Goal: Task Accomplishment & Management: Manage account settings

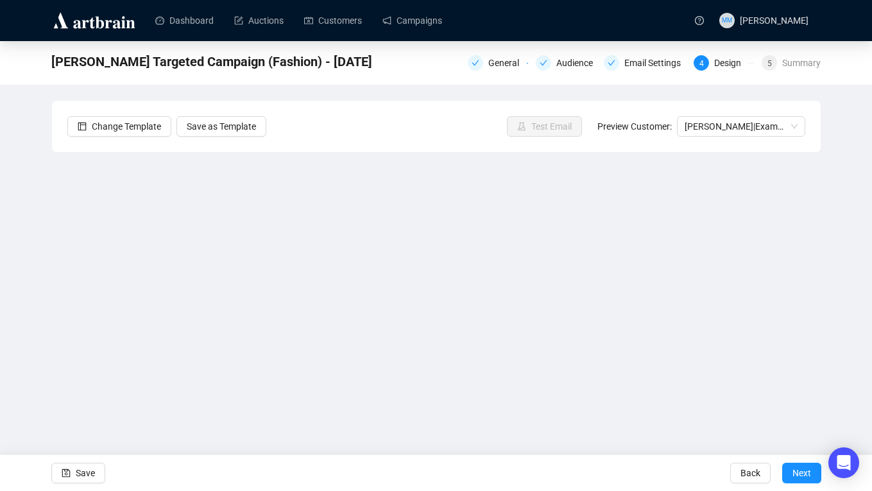
click at [831, 313] on div "[PERSON_NAME] Targeted Campaign (Fashion) - [DATE] General Audience Email Setti…" at bounding box center [436, 257] width 872 height 433
click at [833, 350] on div "[PERSON_NAME] Targeted Campaign (Fashion) - [DATE] General Audience Email Setti…" at bounding box center [436, 257] width 872 height 433
click at [92, 467] on span "Save" at bounding box center [85, 473] width 19 height 36
click at [827, 428] on div "[PERSON_NAME] Targeted Campaign (Fashion) - [DATE] General Audience Email Setti…" at bounding box center [436, 257] width 872 height 433
click at [91, 468] on span "Save" at bounding box center [85, 473] width 19 height 36
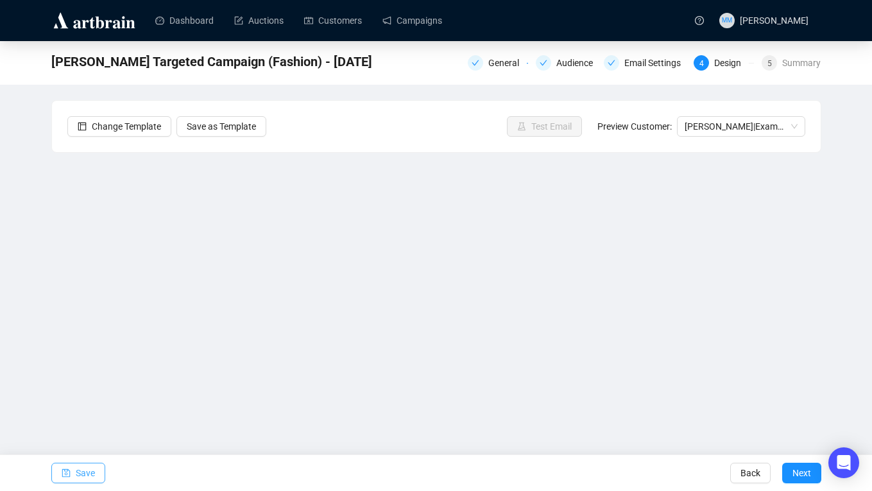
click at [98, 474] on button "Save" at bounding box center [78, 473] width 54 height 21
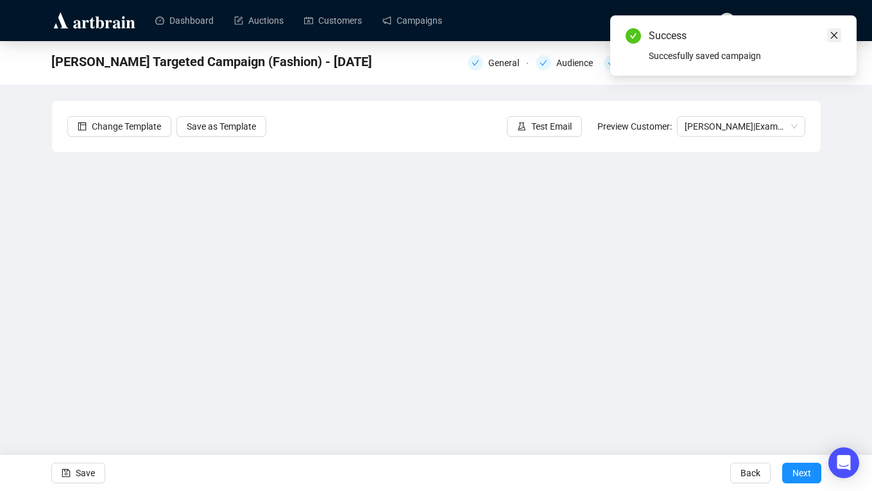
click at [836, 37] on icon "close" at bounding box center [834, 35] width 9 height 9
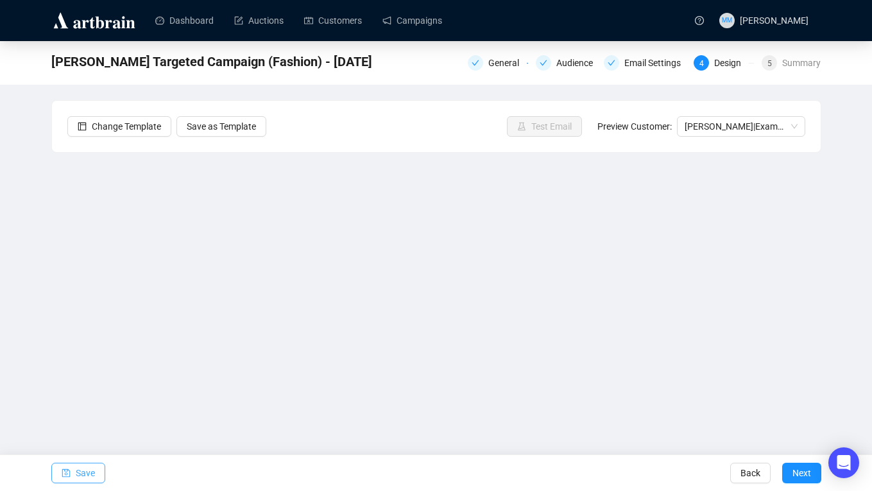
click at [80, 478] on span "Save" at bounding box center [85, 473] width 19 height 36
click at [831, 234] on div "[PERSON_NAME] Targeted Campaign (Fashion) - [DATE] General Audience Email Setti…" at bounding box center [436, 257] width 872 height 433
click at [87, 469] on span "Save" at bounding box center [85, 473] width 19 height 36
click at [87, 472] on span "Save" at bounding box center [85, 473] width 19 height 36
click at [82, 467] on span "Save" at bounding box center [85, 473] width 19 height 36
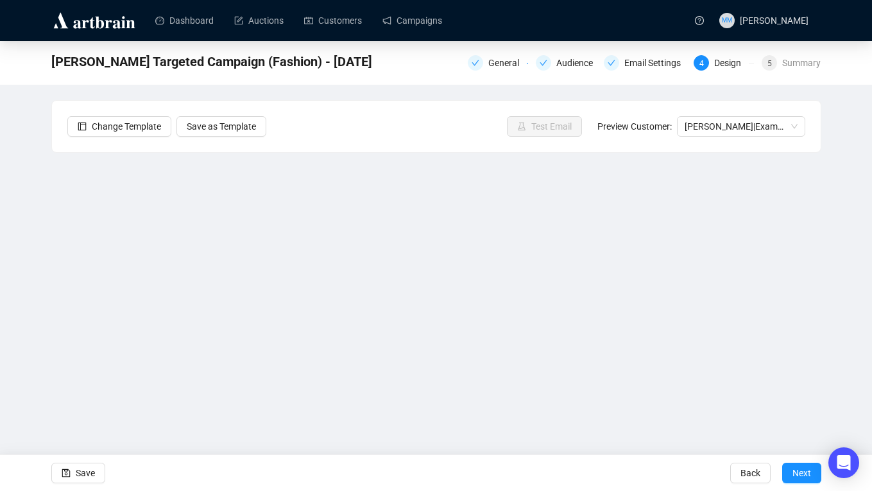
click at [841, 302] on div "[PERSON_NAME] Targeted Campaign (Fashion) - [DATE] General Audience Email Setti…" at bounding box center [436, 257] width 872 height 433
click at [83, 475] on span "Save" at bounding box center [85, 473] width 19 height 36
click at [87, 472] on span "Save" at bounding box center [85, 473] width 19 height 36
click at [91, 472] on span "Save" at bounding box center [85, 473] width 19 height 36
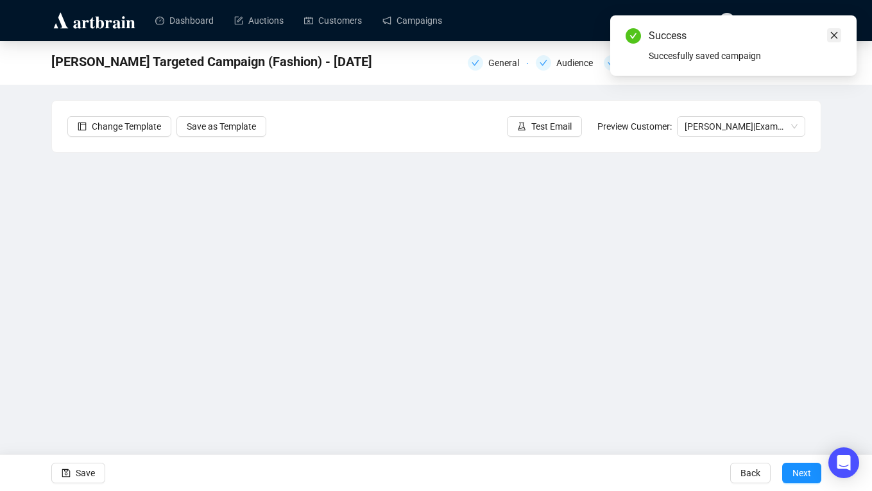
click at [836, 40] on link "Close" at bounding box center [834, 35] width 14 height 14
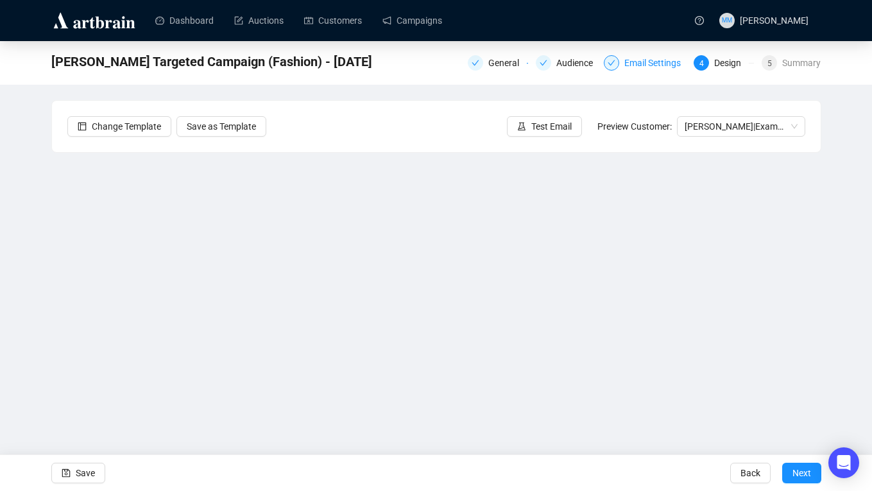
click at [649, 64] on div "Email Settings" at bounding box center [657, 62] width 64 height 15
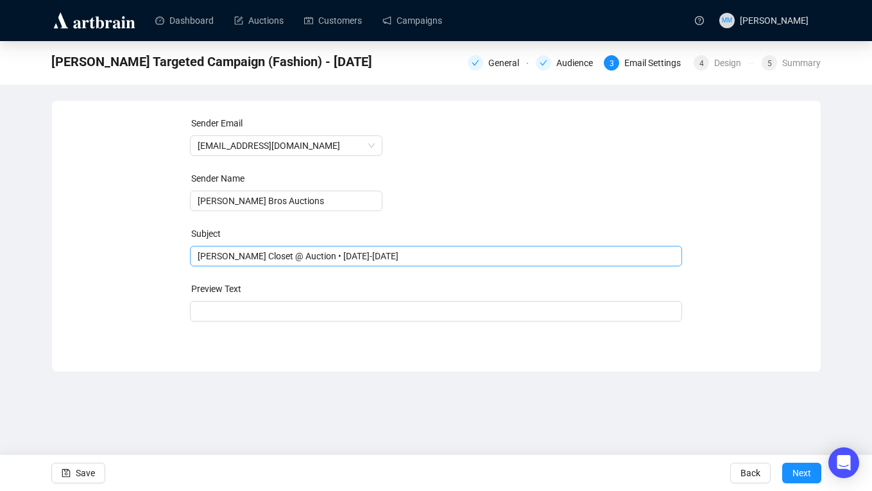
click at [266, 258] on span "[PERSON_NAME] Closet @ Auction • [DATE]-[DATE]" at bounding box center [436, 256] width 492 height 10
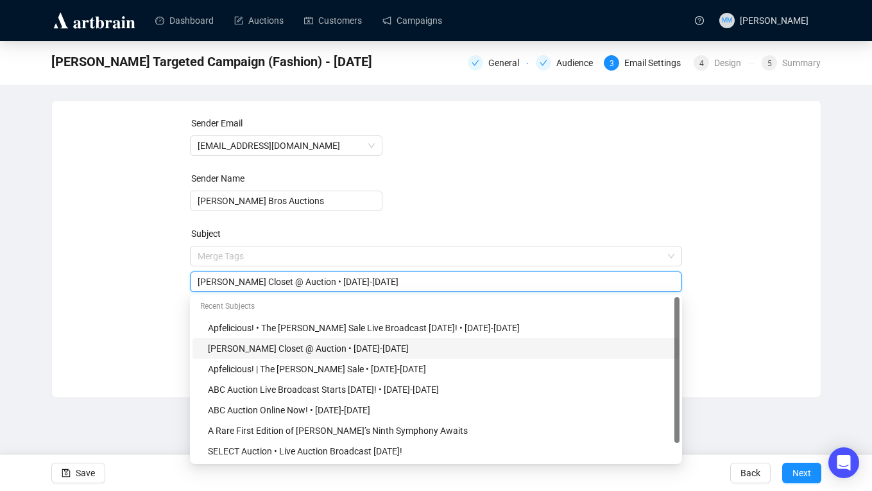
click at [225, 278] on input "[PERSON_NAME] Closet @ Auction • [DATE]-[DATE]" at bounding box center [436, 282] width 477 height 14
click at [582, 173] on form "Sender Email [EMAIL_ADDRESS][DOMAIN_NAME] Sender Name [PERSON_NAME] Bros Auctio…" at bounding box center [436, 231] width 492 height 231
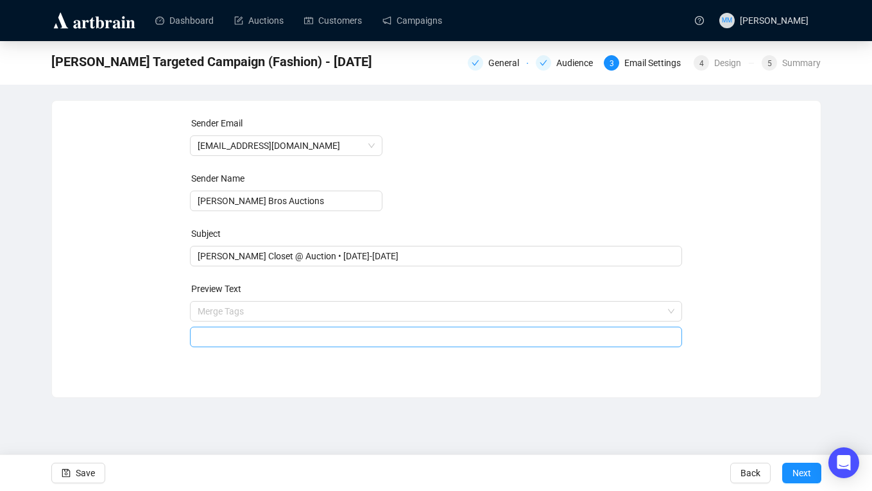
click at [235, 340] on input "search" at bounding box center [436, 336] width 477 height 19
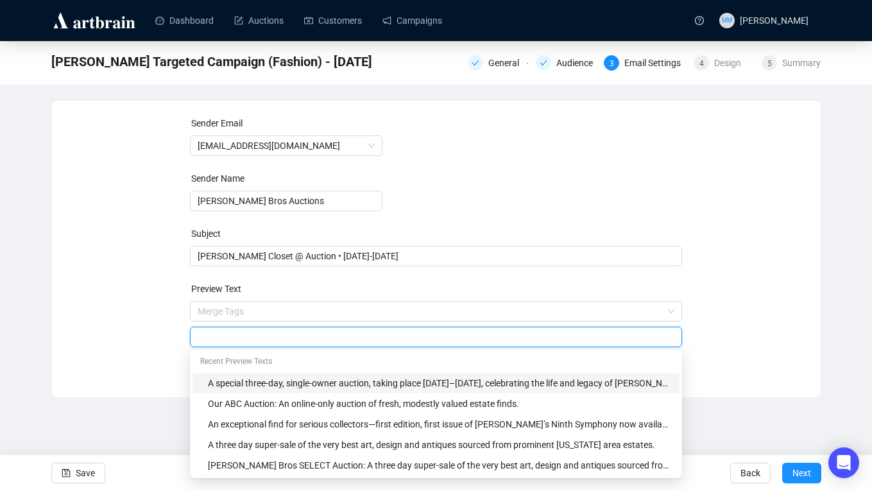
click at [247, 386] on div "A special three-day, single-owner auction, taking place [DATE]–[DATE], celebrat…" at bounding box center [440, 383] width 464 height 14
type input "A special three-day, single-owner auction, taking place [DATE]–[DATE], celebrat…"
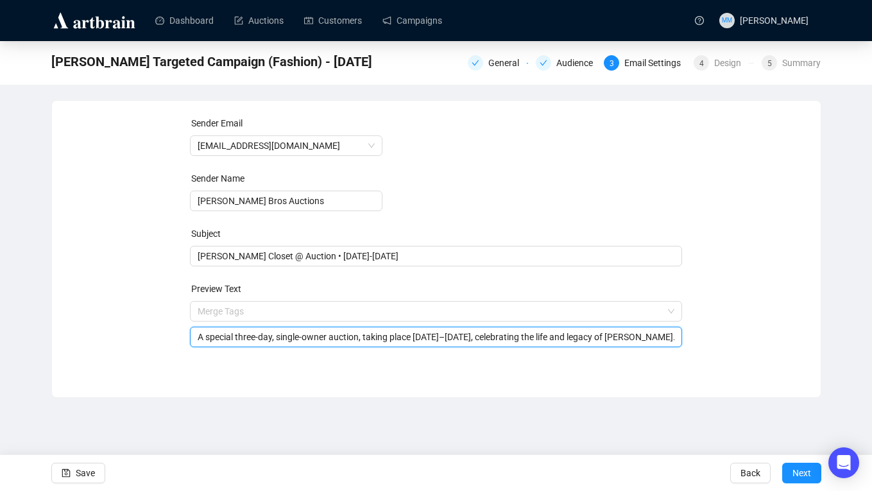
click at [220, 338] on input "A special three-day, single-owner auction, taking place [DATE]–[DATE], celebrat…" at bounding box center [436, 337] width 477 height 14
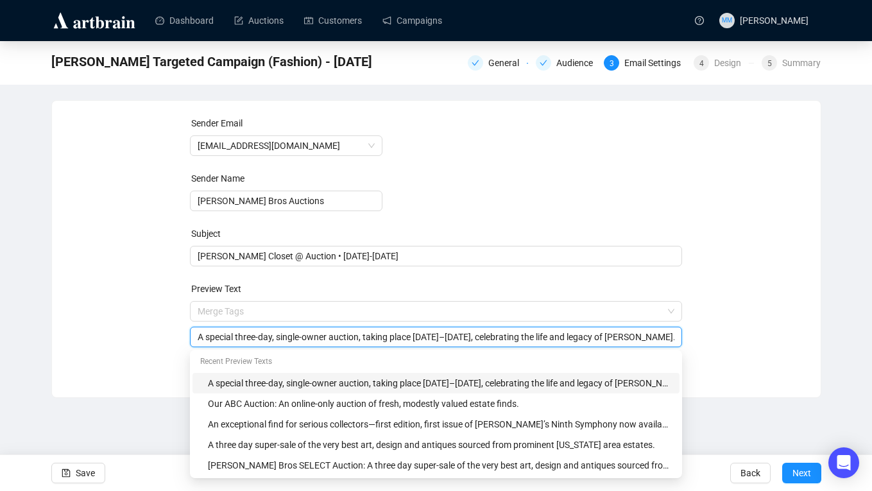
click at [220, 338] on input "A special three-day, single-owner auction, taking place [DATE]–[DATE], celebrat…" at bounding box center [436, 337] width 477 height 14
click at [757, 313] on div "Sender Email [EMAIL_ADDRESS][DOMAIN_NAME] Sender Name [PERSON_NAME] Bros Auctio…" at bounding box center [436, 239] width 738 height 246
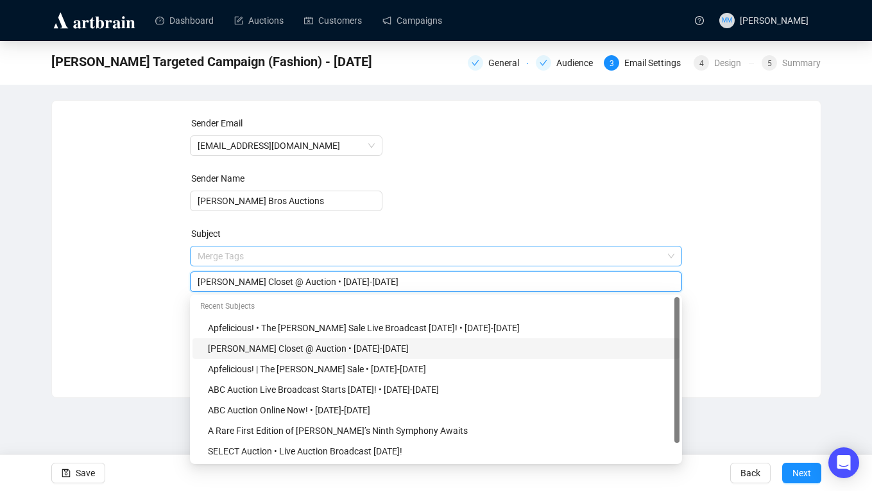
drag, startPoint x: 314, startPoint y: 257, endPoint x: 214, endPoint y: 257, distance: 100.1
click at [214, 257] on span "Merge Tags [PERSON_NAME] Closet @ Auction • [DATE]-[DATE]" at bounding box center [436, 269] width 492 height 36
drag, startPoint x: 314, startPoint y: 283, endPoint x: 156, endPoint y: 278, distance: 158.0
click at [156, 278] on div "Sender Email [EMAIL_ADDRESS][DOMAIN_NAME] Sender Name [PERSON_NAME] Bros Auctio…" at bounding box center [436, 239] width 738 height 246
paste input ". Her Closet. Your Chance."
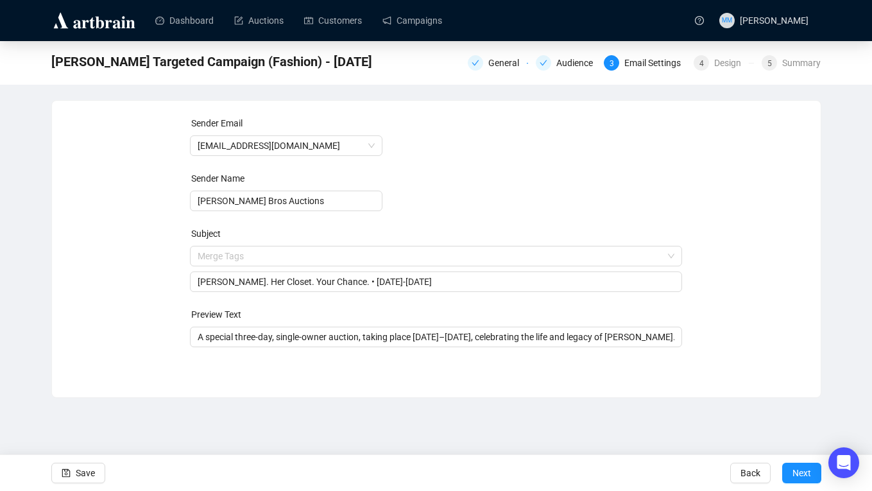
click at [486, 218] on form "Sender Email [EMAIL_ADDRESS][DOMAIN_NAME] Sender Name [PERSON_NAME] Bros Auctio…" at bounding box center [436, 231] width 492 height 231
click at [341, 282] on input "[PERSON_NAME]. Her Closet. Your Chance. • [DATE]-[DATE]" at bounding box center [436, 282] width 477 height 14
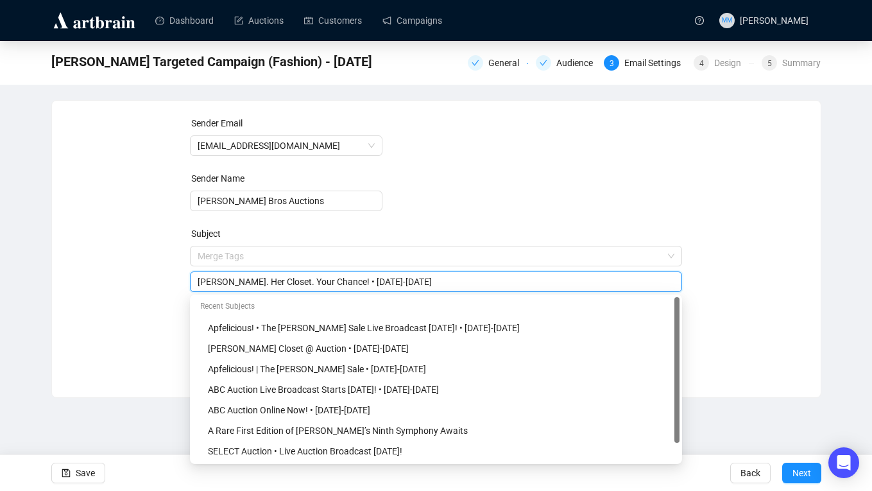
type input "[PERSON_NAME]. Her Closet. Your Chance! • [DATE]-[DATE]"
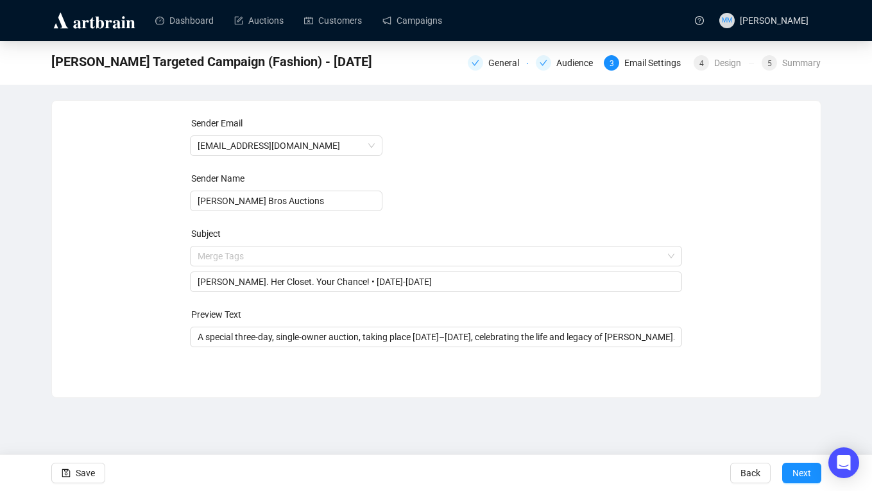
click at [551, 171] on form "Sender Email [EMAIL_ADDRESS][DOMAIN_NAME] Sender Name [PERSON_NAME] Bros Auctio…" at bounding box center [436, 231] width 492 height 231
click at [365, 338] on input "A special three-day, single-owner auction, taking place [DATE]–[DATE], celebrat…" at bounding box center [436, 337] width 477 height 14
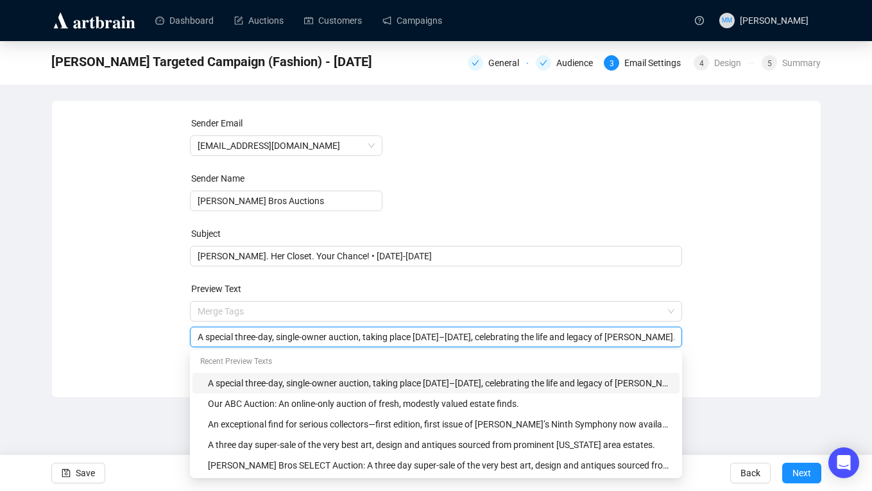
click at [365, 338] on input "A special three-day, single-owner auction, taking place [DATE]–[DATE], celebrat…" at bounding box center [436, 337] width 477 height 14
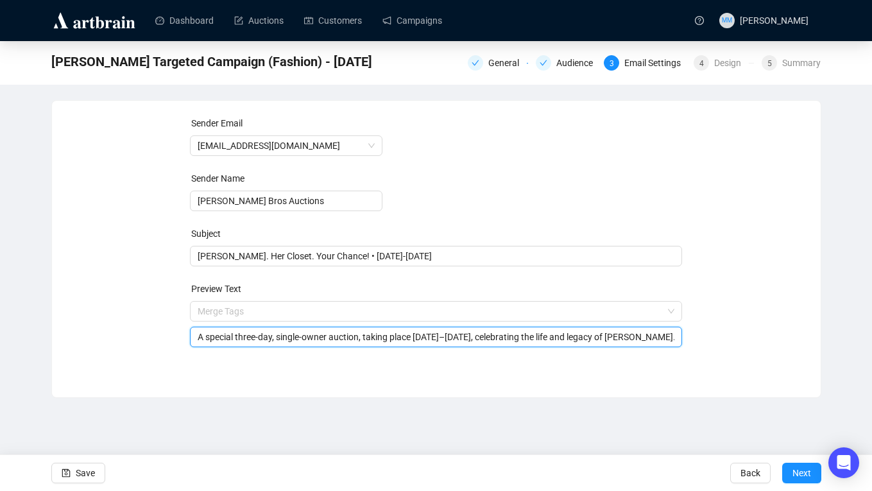
paste input "Step into [PERSON_NAME] closet—three days of couture, accessories & iconic styl…"
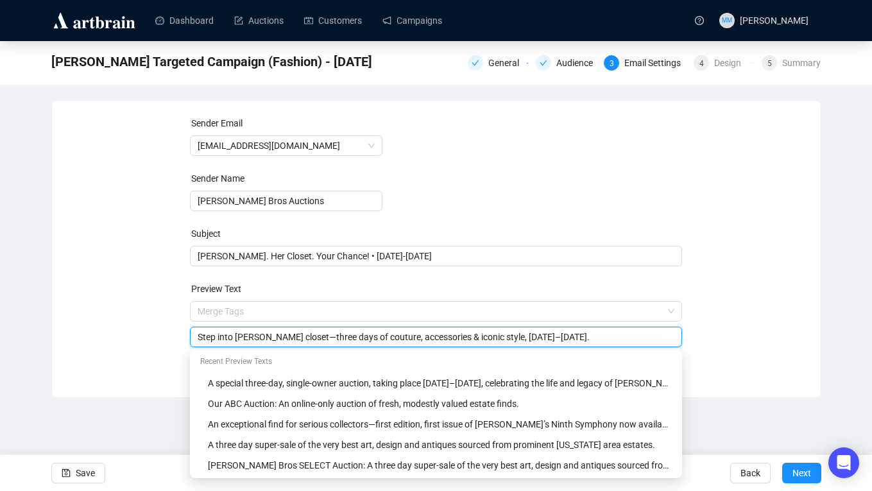
type input "Step into [PERSON_NAME] closet—three days of couture, accessories & iconic styl…"
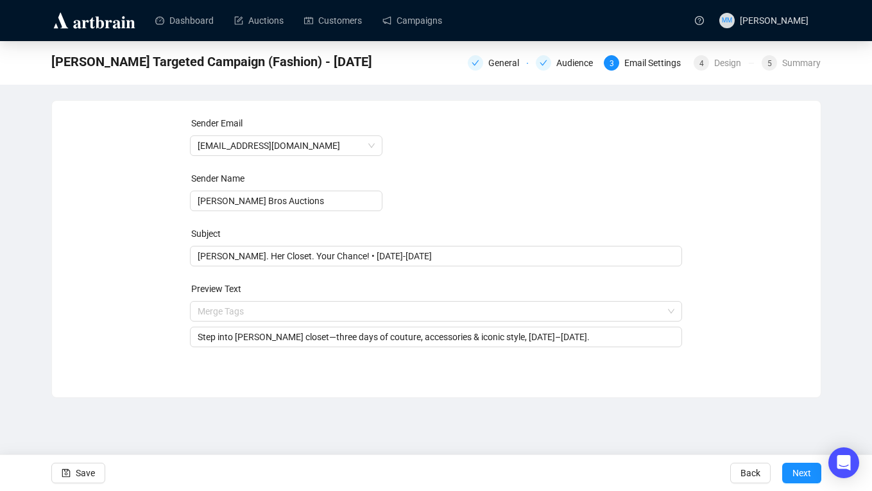
click at [809, 263] on div "Sender Email [EMAIL_ADDRESS][DOMAIN_NAME] Sender Name [PERSON_NAME] Bros Auctio…" at bounding box center [436, 239] width 769 height 277
click at [80, 472] on span "Save" at bounding box center [85, 473] width 19 height 36
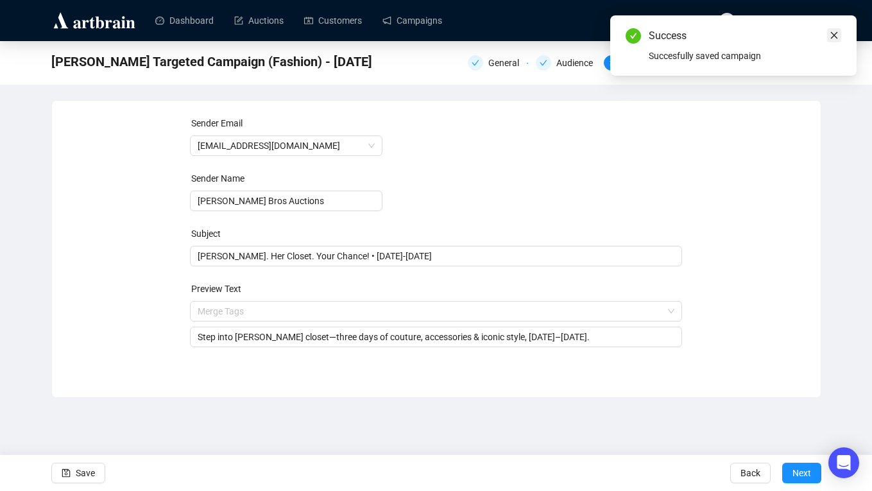
click at [834, 37] on icon "close" at bounding box center [834, 35] width 9 height 9
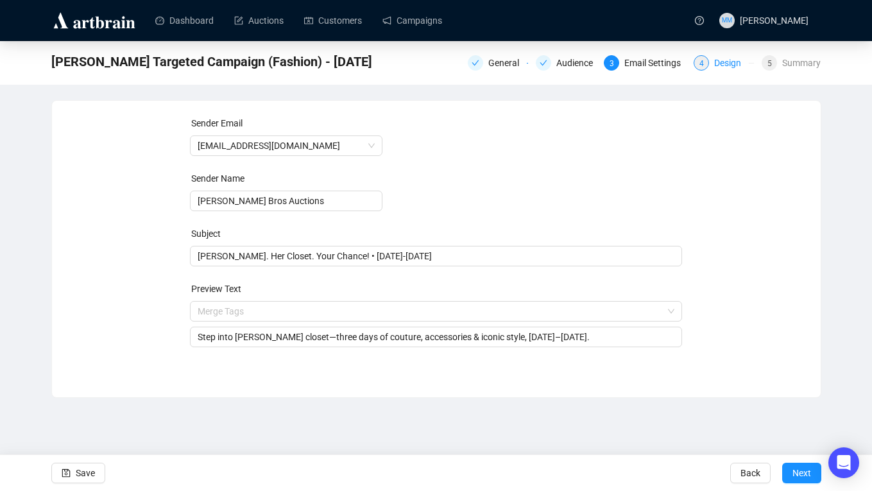
click at [721, 61] on div "Design" at bounding box center [731, 62] width 35 height 15
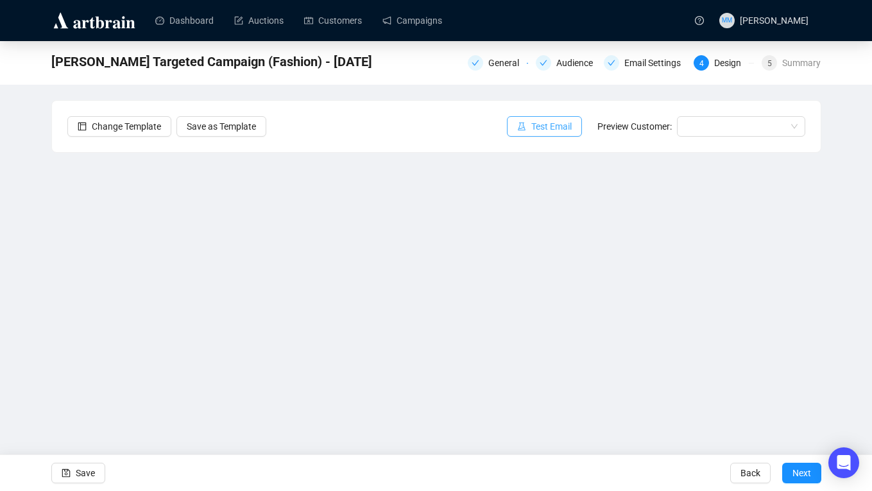
click at [557, 128] on span "Test Email" at bounding box center [551, 126] width 40 height 14
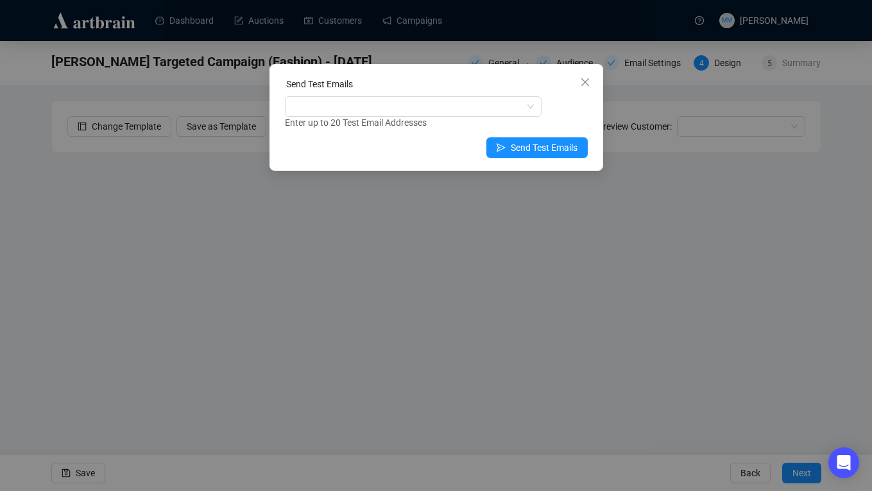
click at [393, 94] on div "Send Test Emails" at bounding box center [436, 86] width 303 height 19
click at [372, 110] on div at bounding box center [407, 107] width 238 height 18
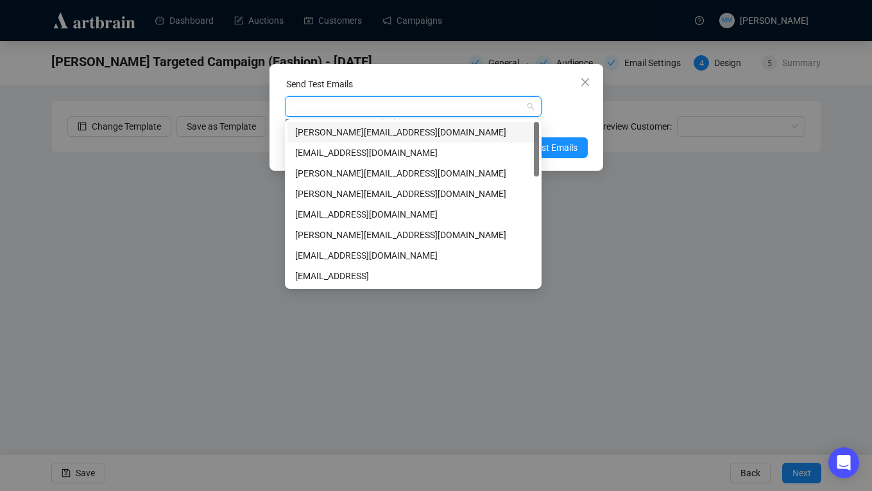
click at [328, 132] on div "[PERSON_NAME][EMAIL_ADDRESS][DOMAIN_NAME]" at bounding box center [413, 132] width 236 height 14
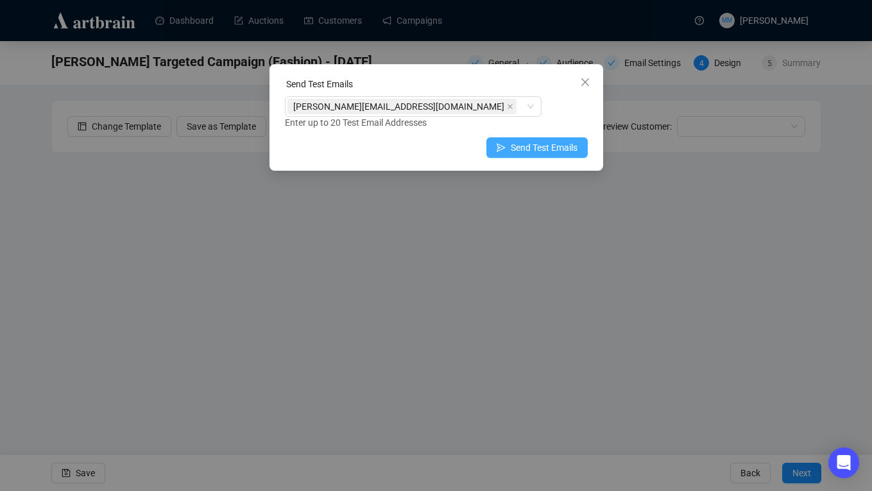
click at [571, 152] on span "Send Test Emails" at bounding box center [544, 148] width 67 height 14
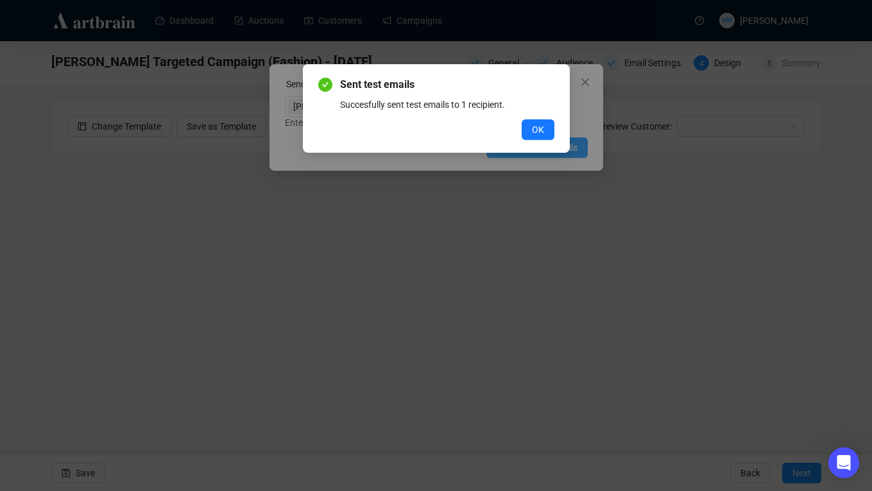
click at [554, 152] on div "Sent test emails Succesfully sent test emails to 1 recipient. OK" at bounding box center [436, 245] width 872 height 491
click at [532, 117] on div "Sent test emails Succesfully sent test emails to 1 recipient. OK" at bounding box center [436, 108] width 236 height 63
click at [532, 133] on span "OK" at bounding box center [538, 130] width 12 height 14
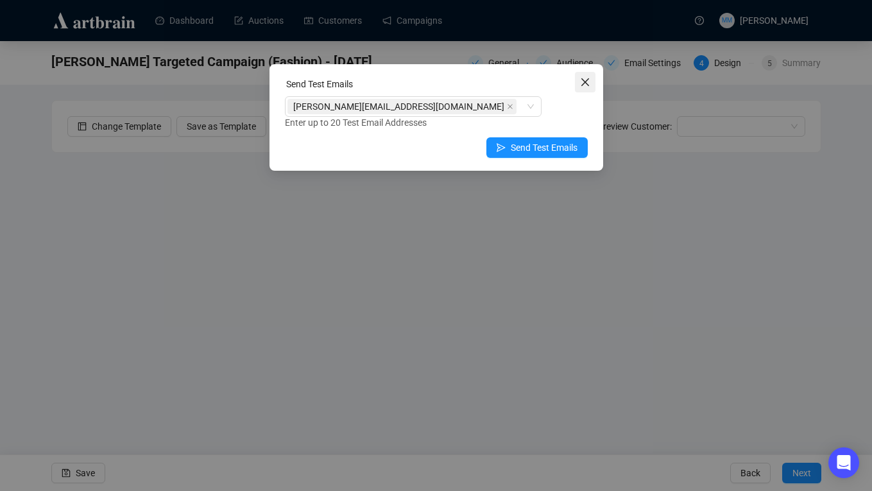
click at [592, 82] on span "Close" at bounding box center [585, 82] width 21 height 10
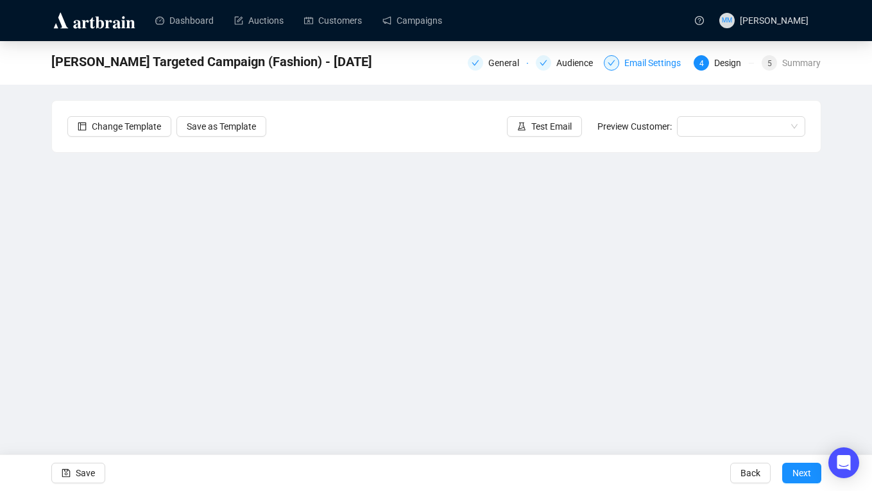
click at [635, 57] on div "Email Settings" at bounding box center [657, 62] width 64 height 15
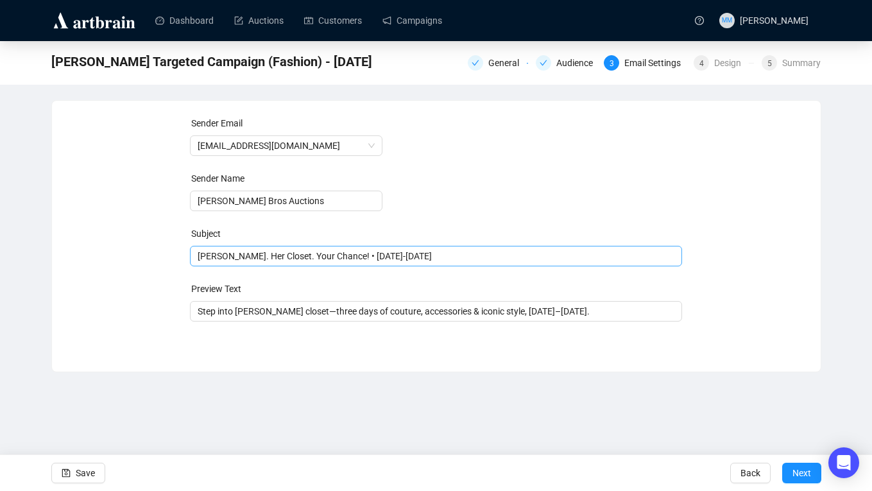
click at [211, 260] on span "[PERSON_NAME]. Her Closet. Your Chance! • [DATE]-[DATE]" at bounding box center [436, 256] width 492 height 10
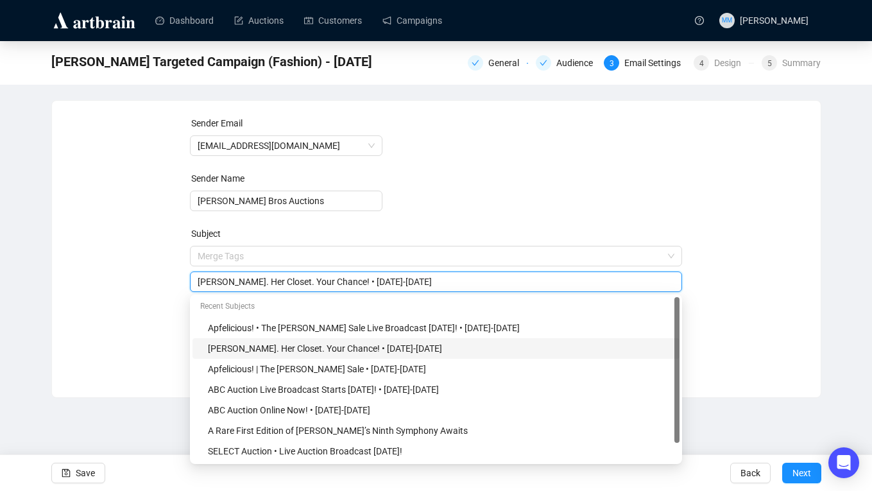
drag, startPoint x: 196, startPoint y: 282, endPoint x: 232, endPoint y: 282, distance: 35.3
click at [232, 282] on div "[PERSON_NAME]. Her Closet. Your Chance! • [DATE]-[DATE]" at bounding box center [436, 282] width 492 height 21
drag, startPoint x: 344, startPoint y: 282, endPoint x: 153, endPoint y: 272, distance: 190.9
click at [153, 272] on div "Sender Email [EMAIL_ADDRESS][DOMAIN_NAME] Sender Name [PERSON_NAME] Bros Auctio…" at bounding box center [436, 239] width 738 height 246
click at [732, 65] on div "Design" at bounding box center [731, 62] width 35 height 15
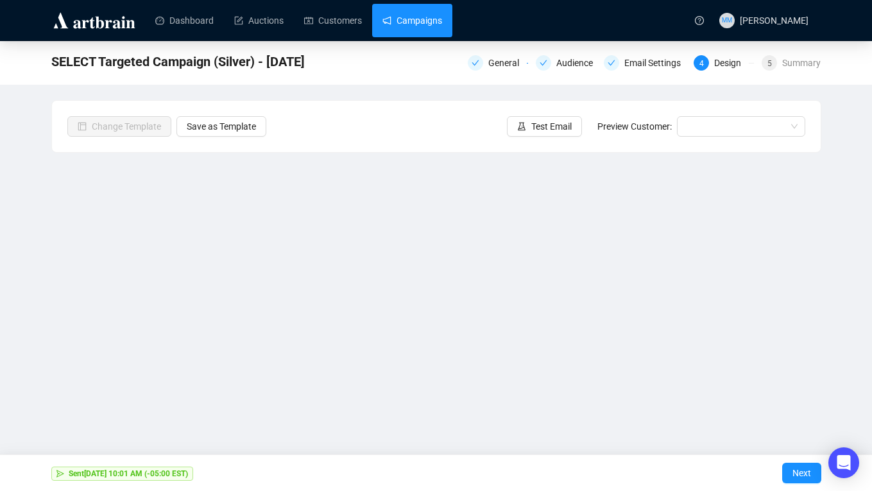
click at [408, 31] on link "Campaigns" at bounding box center [413, 20] width 60 height 33
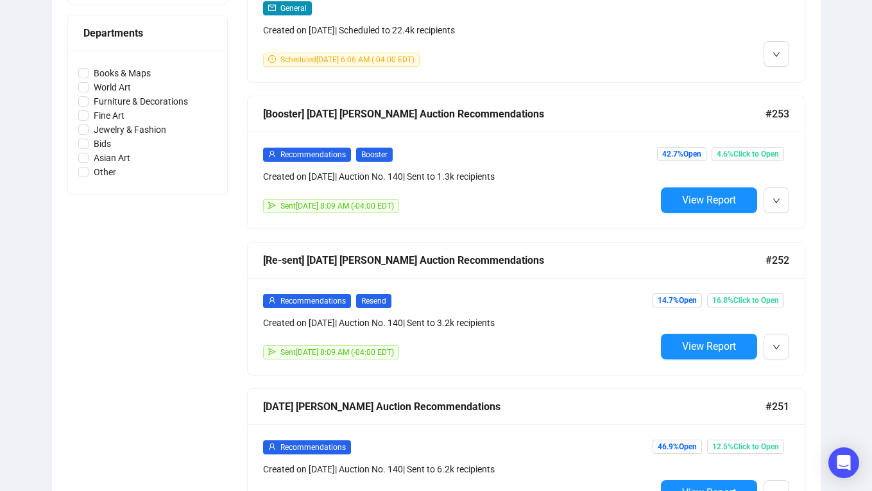
scroll to position [580, 0]
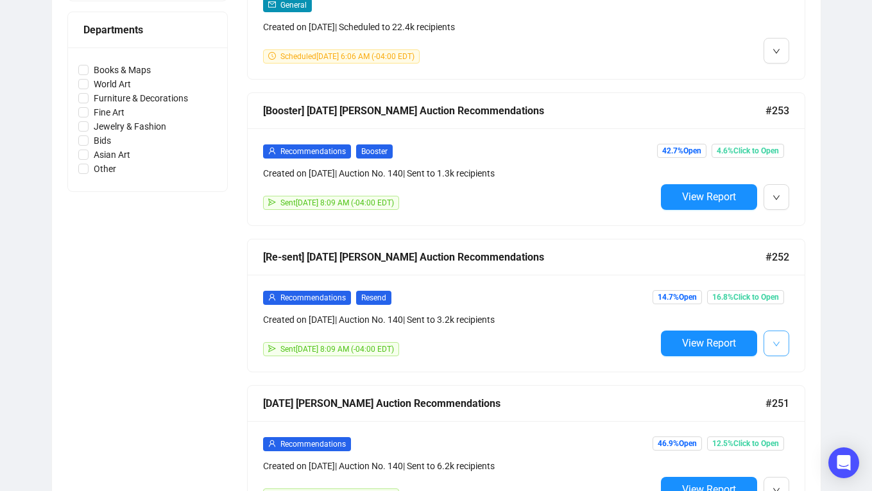
click at [777, 346] on span "button" at bounding box center [777, 343] width 8 height 16
click at [715, 373] on span "Edit" at bounding box center [728, 370] width 101 height 14
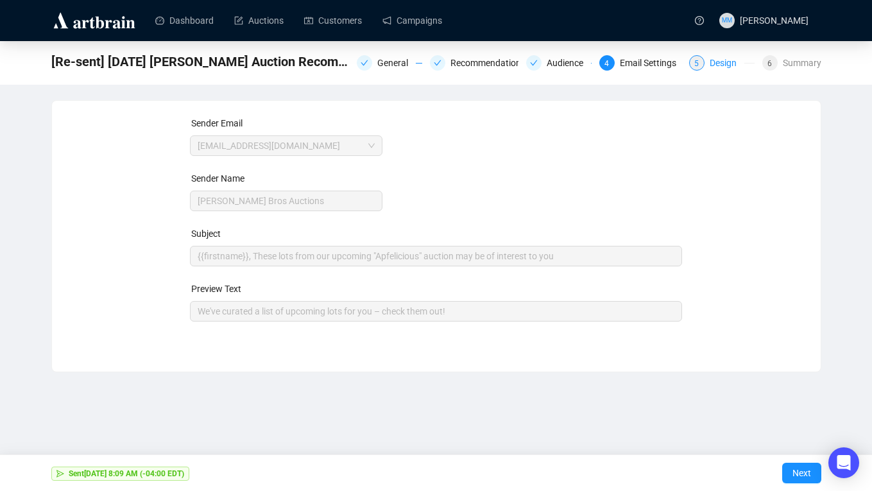
click at [718, 64] on div "Design" at bounding box center [727, 62] width 35 height 15
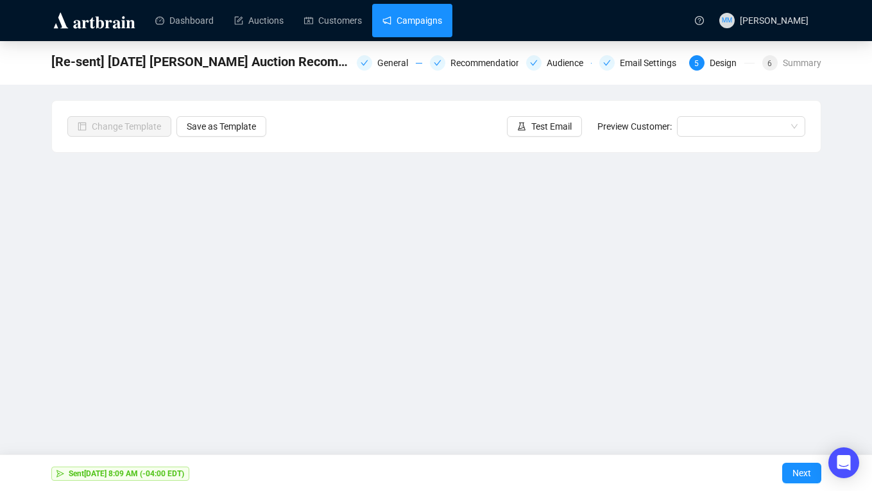
click at [440, 33] on link "Campaigns" at bounding box center [413, 20] width 60 height 33
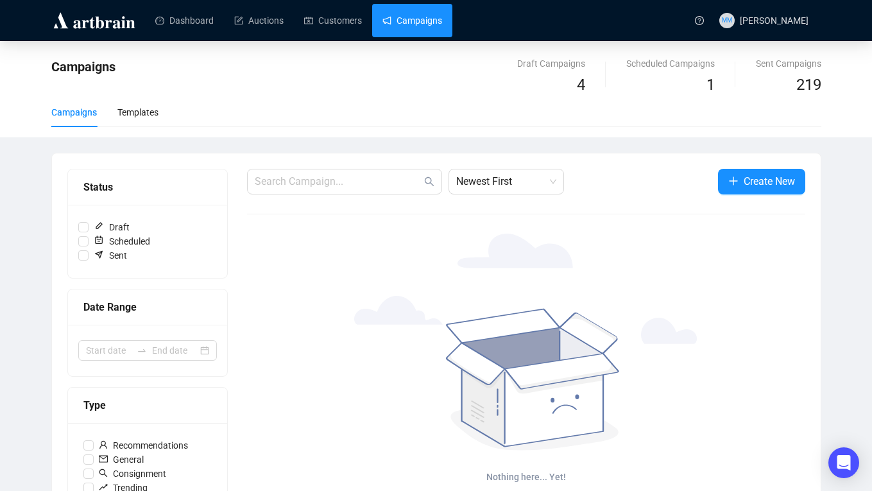
click at [410, 15] on link "Campaigns" at bounding box center [413, 20] width 60 height 33
click at [411, 14] on link "Campaigns" at bounding box center [413, 20] width 60 height 33
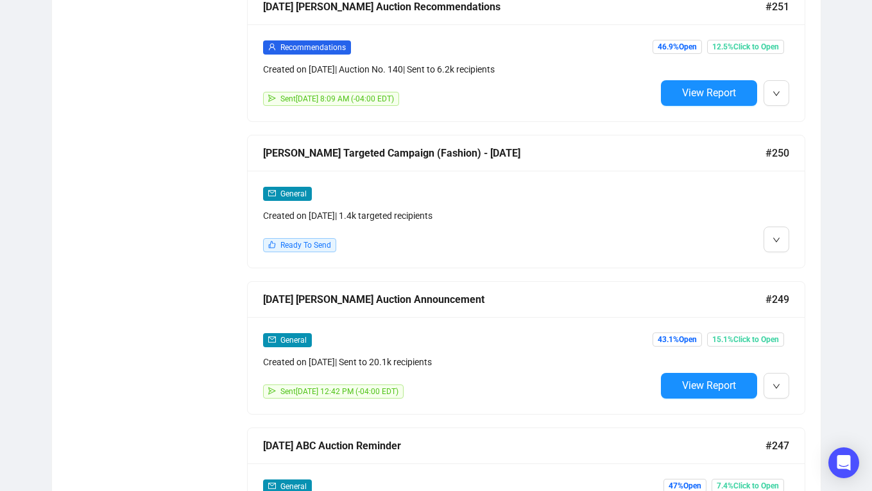
scroll to position [978, 0]
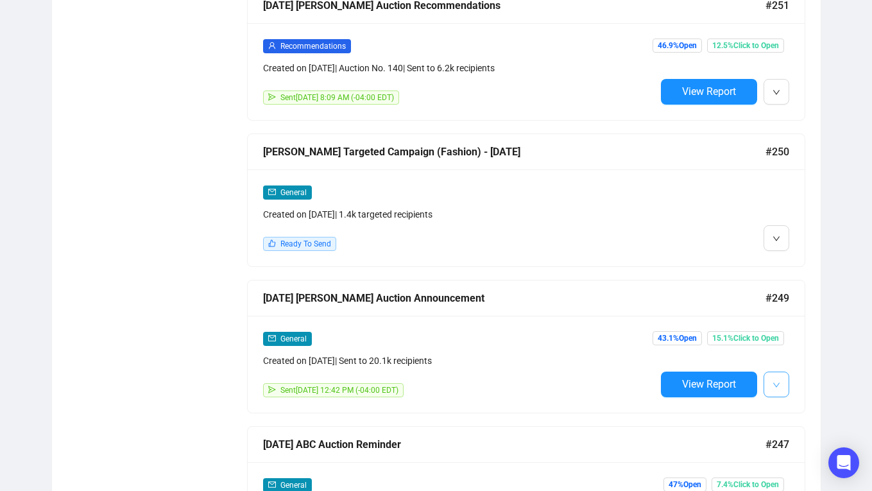
click at [785, 385] on button "button" at bounding box center [777, 385] width 26 height 26
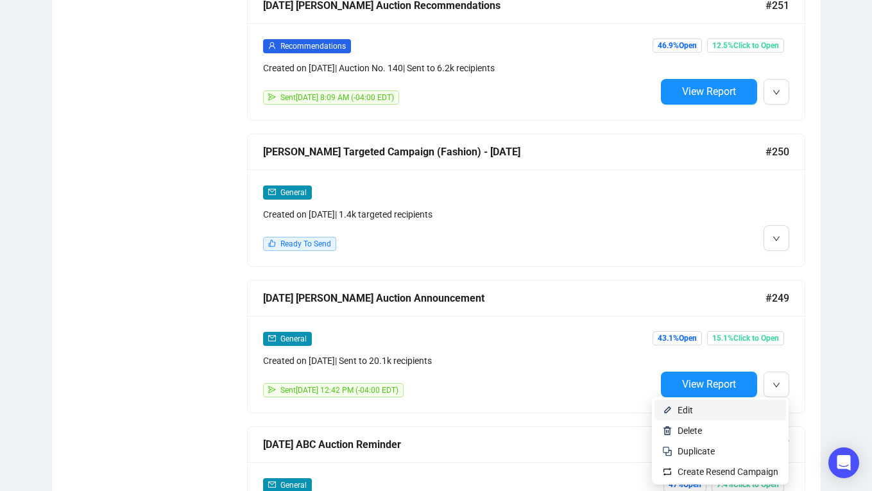
click at [719, 415] on span "Edit" at bounding box center [728, 410] width 101 height 14
